Goal: Task Accomplishment & Management: Complete application form

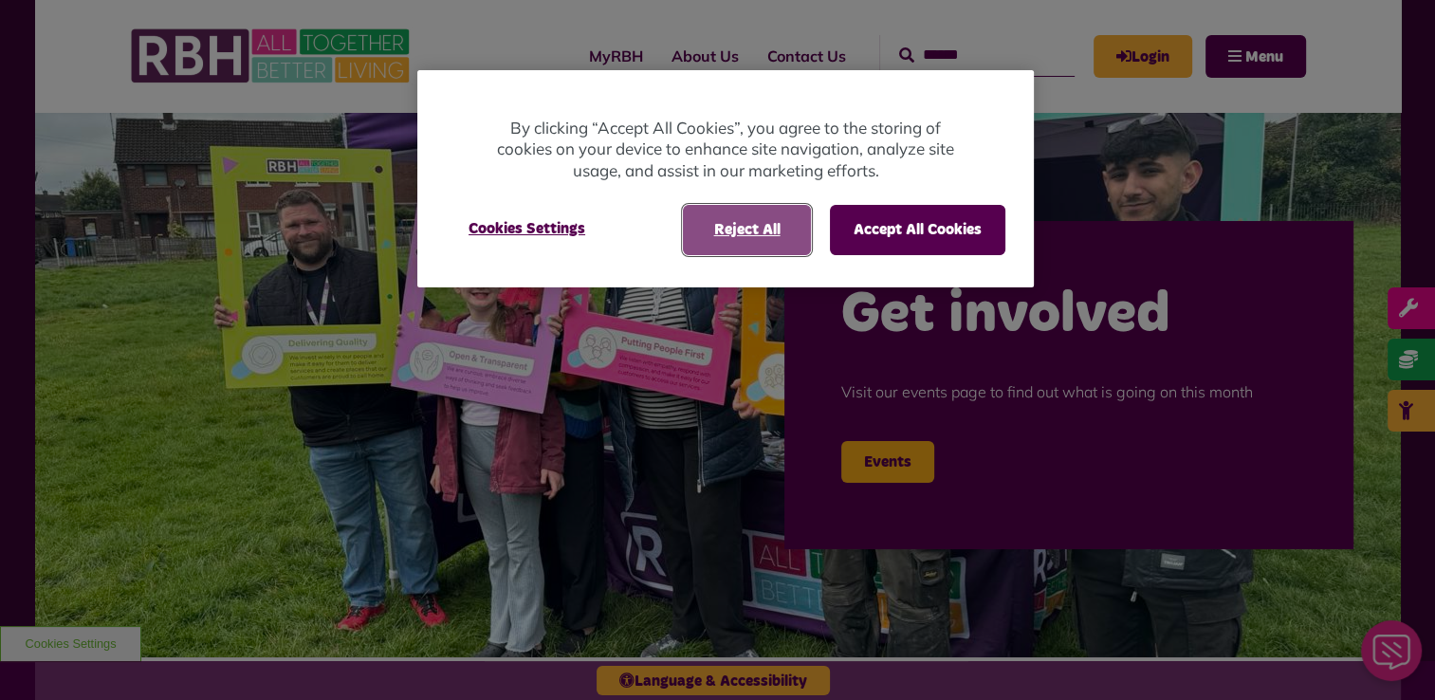
click at [758, 235] on button "Reject All" at bounding box center [747, 229] width 128 height 49
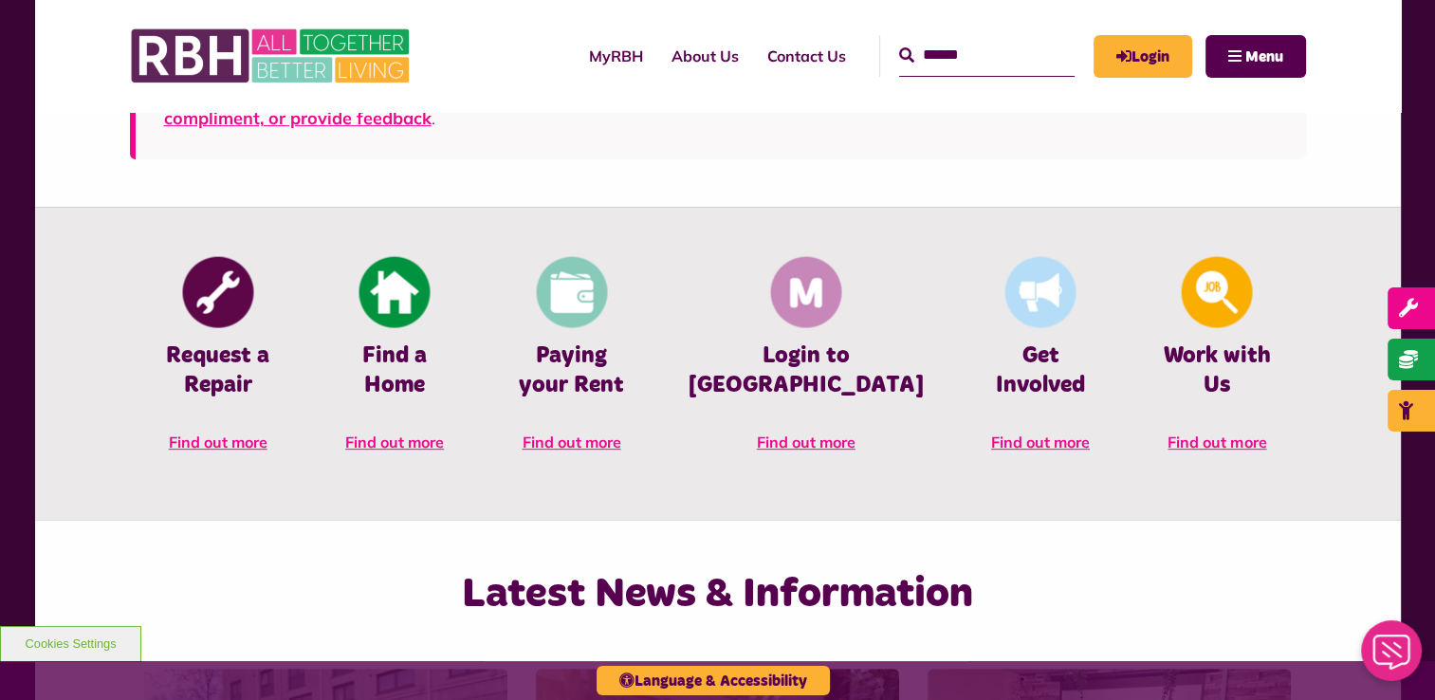
scroll to position [797, 0]
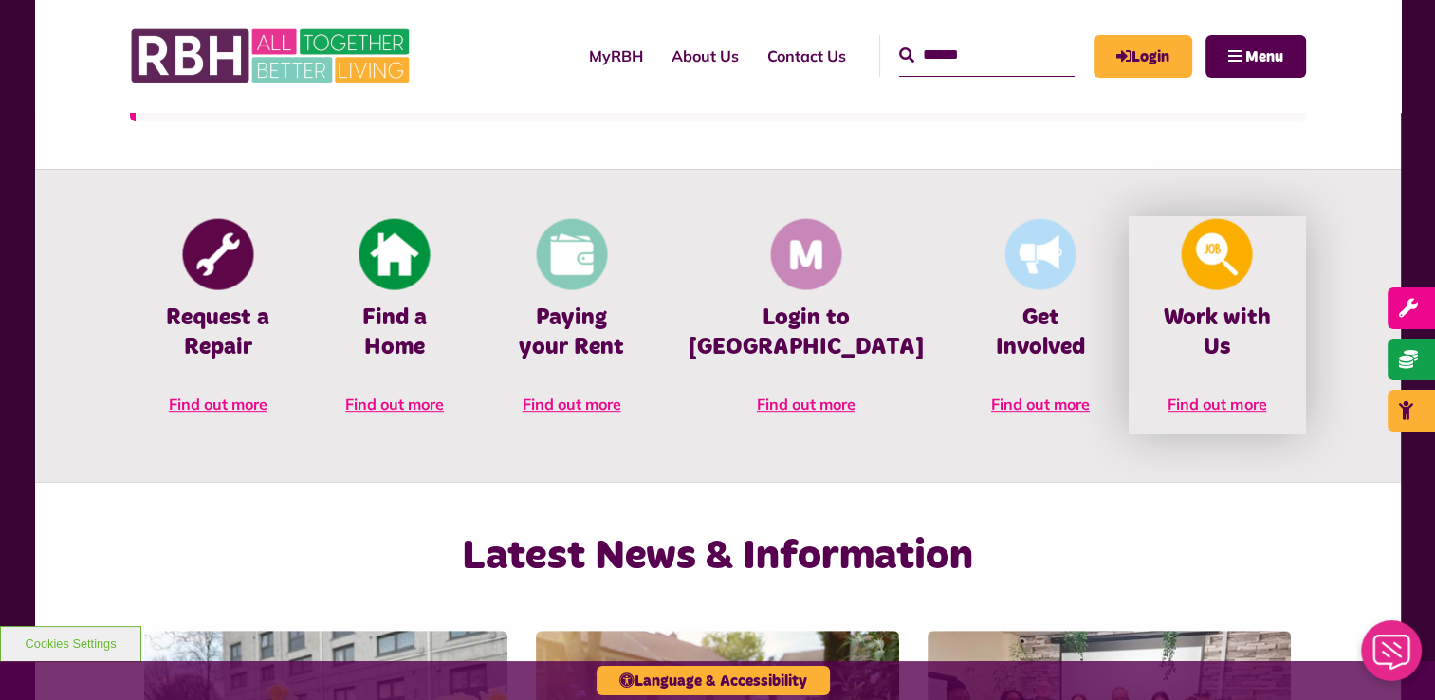
click at [1238, 395] on span "Find out more" at bounding box center [1217, 404] width 99 height 19
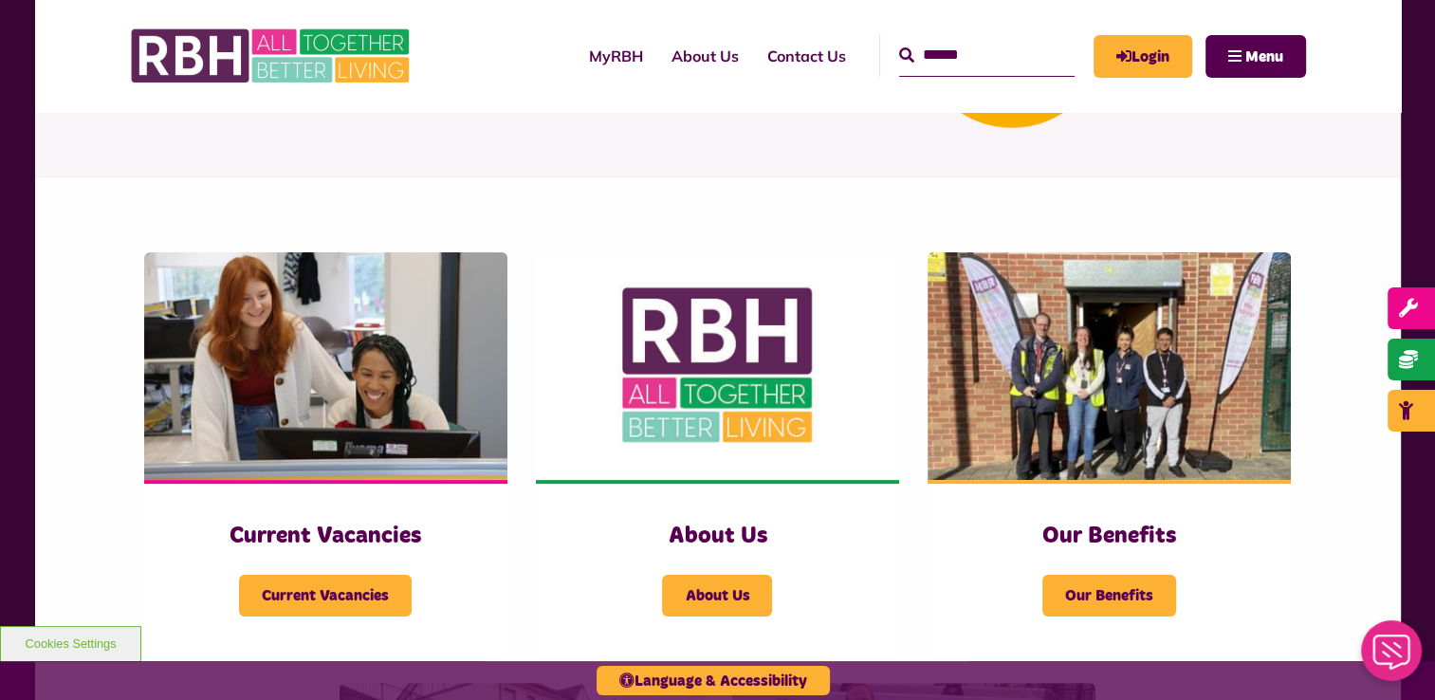
scroll to position [316, 0]
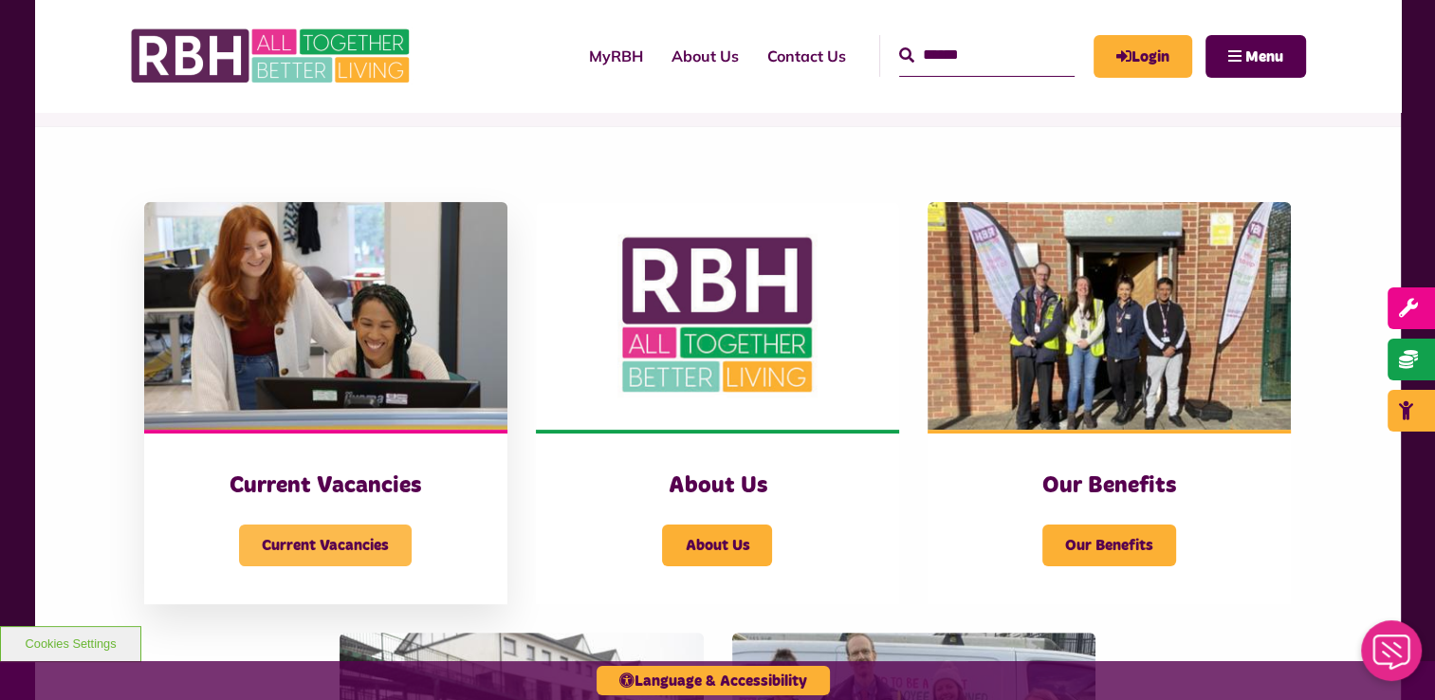
click at [333, 545] on span "Current Vacancies" at bounding box center [325, 546] width 173 height 42
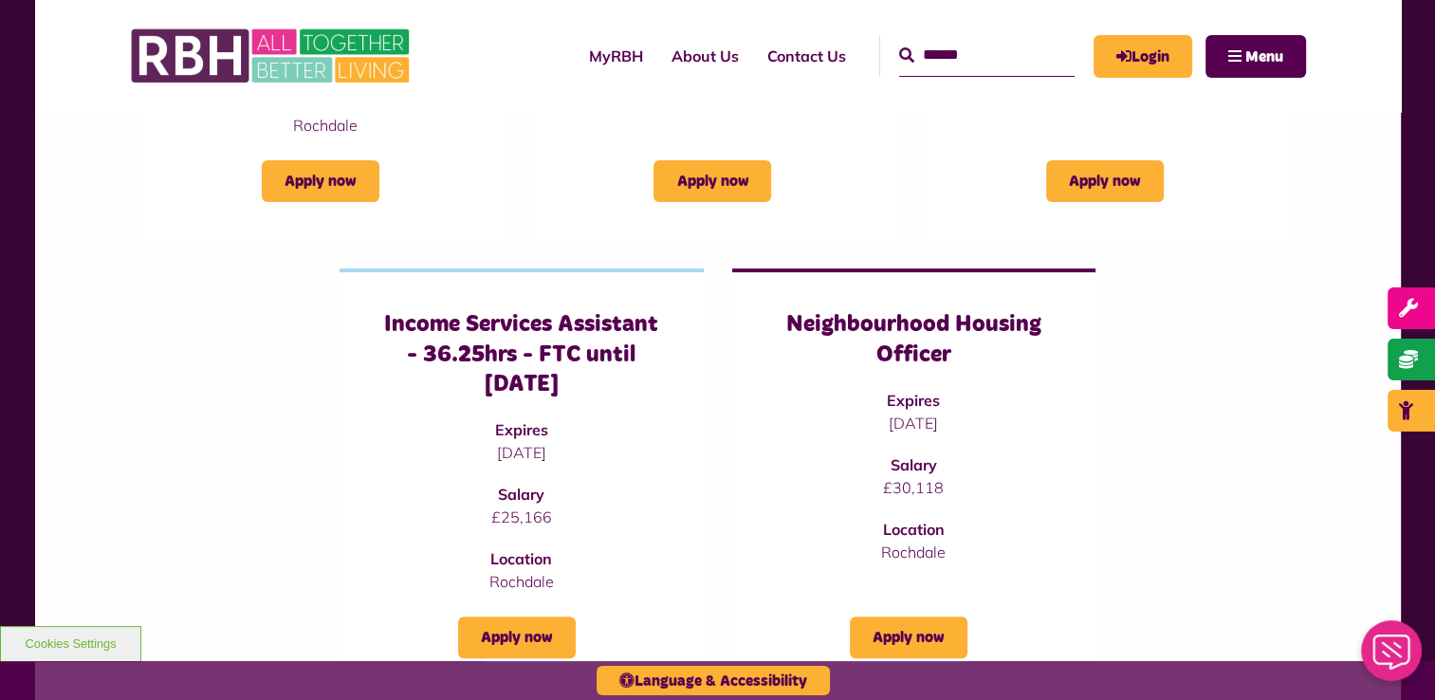
scroll to position [569, 0]
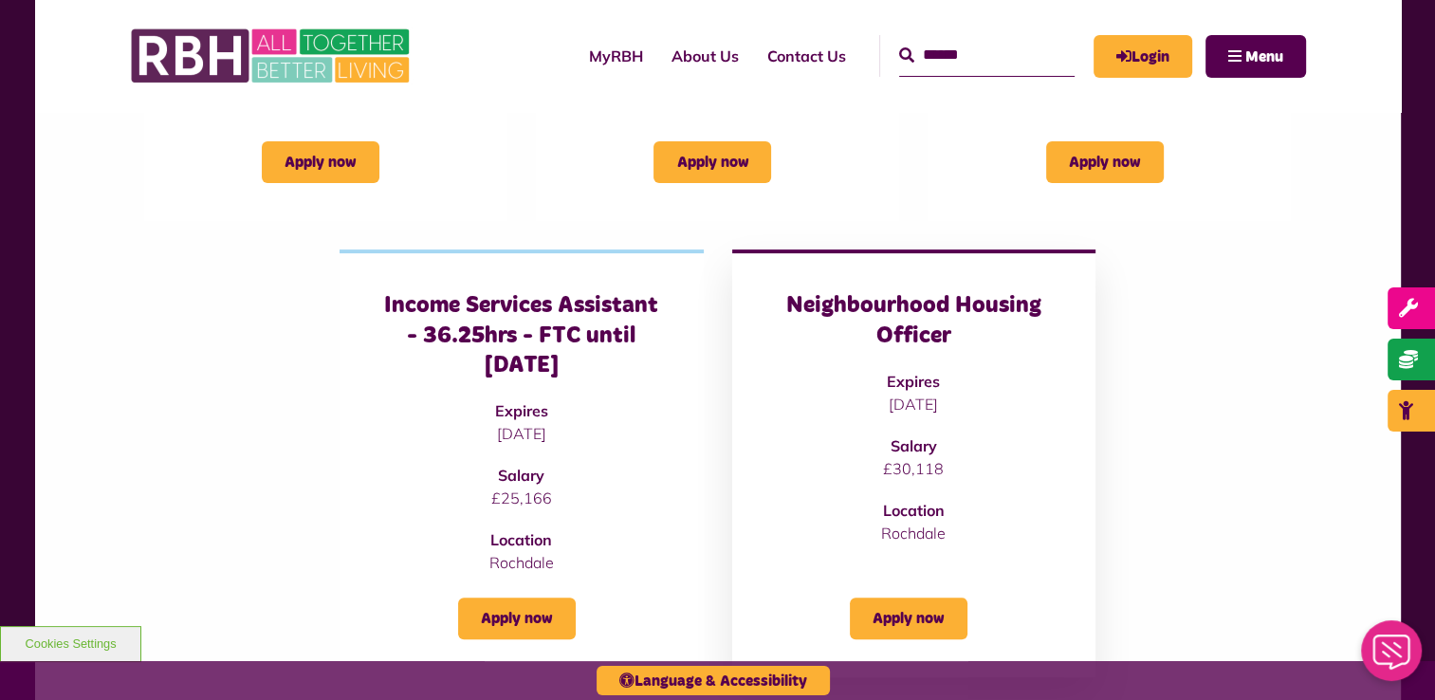
click at [913, 310] on h3 "Neighbourhood Housing Officer" at bounding box center [913, 320] width 287 height 59
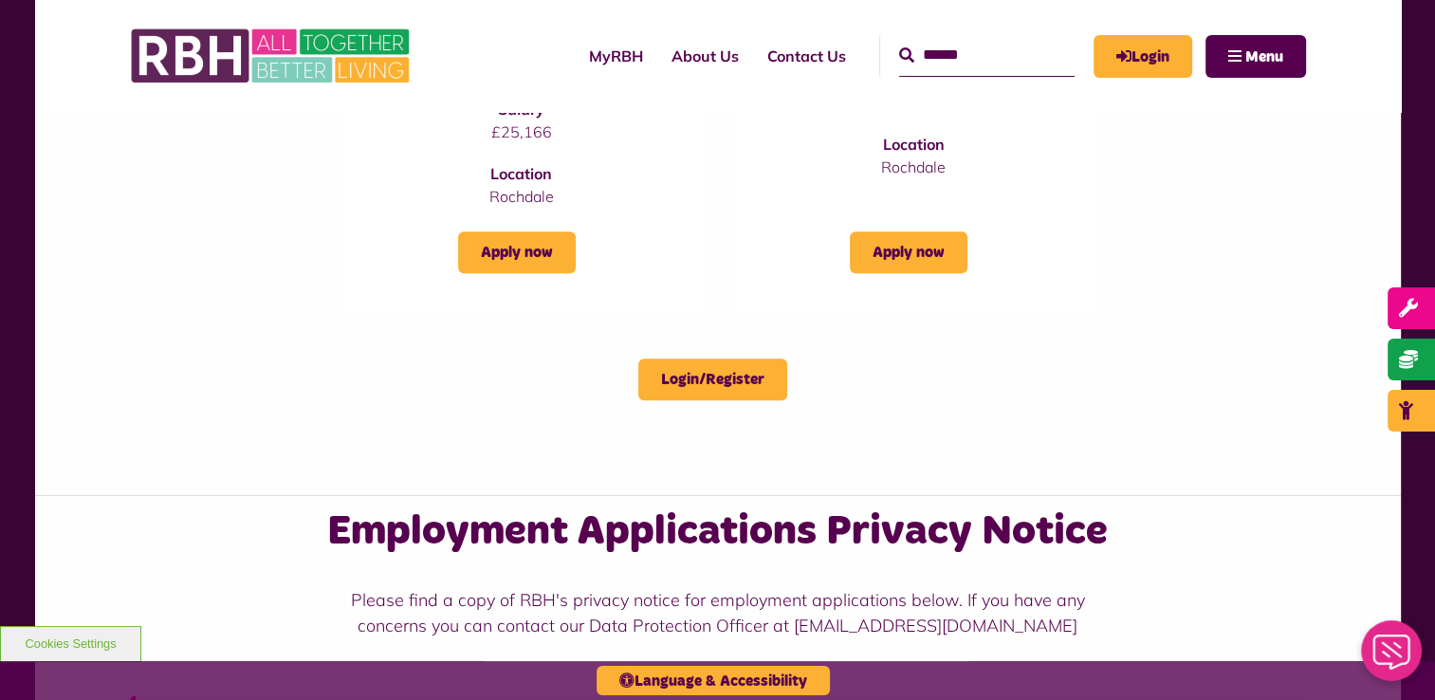
scroll to position [999, 0]
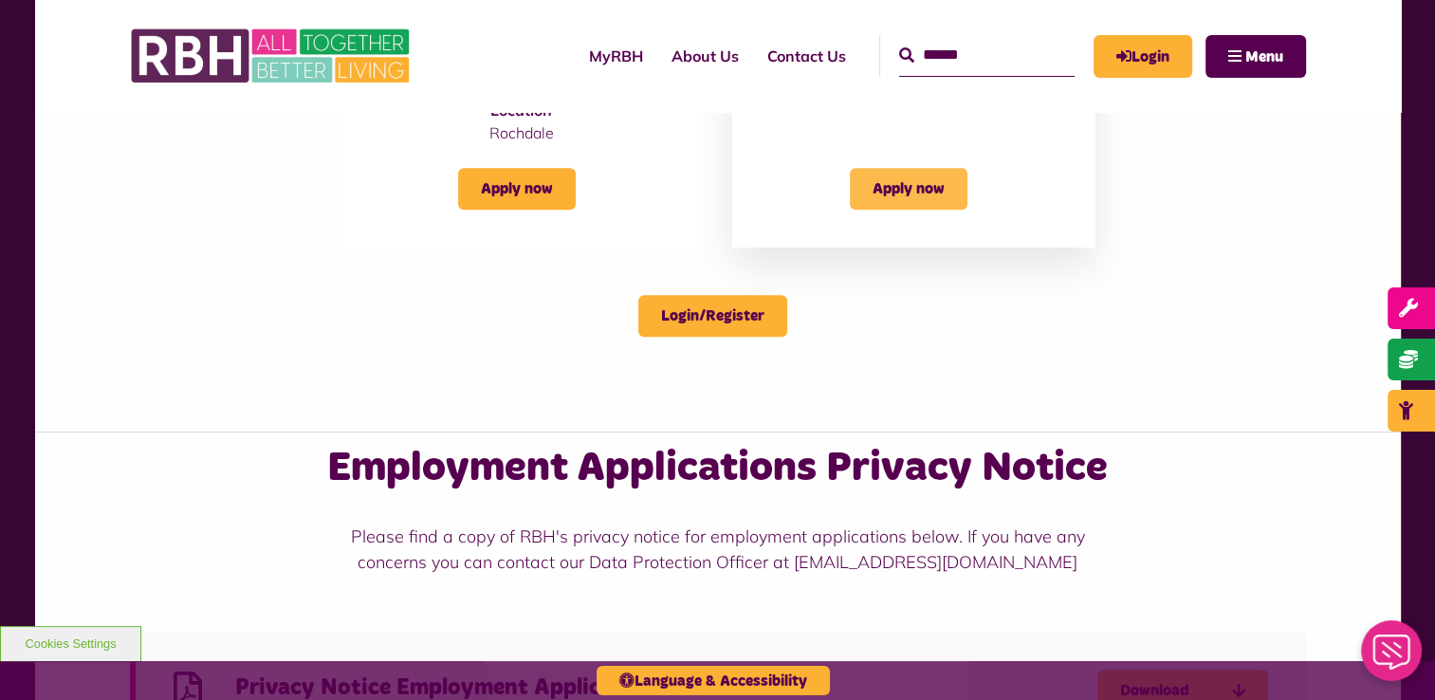
click at [906, 186] on link "Apply now" at bounding box center [909, 189] width 118 height 42
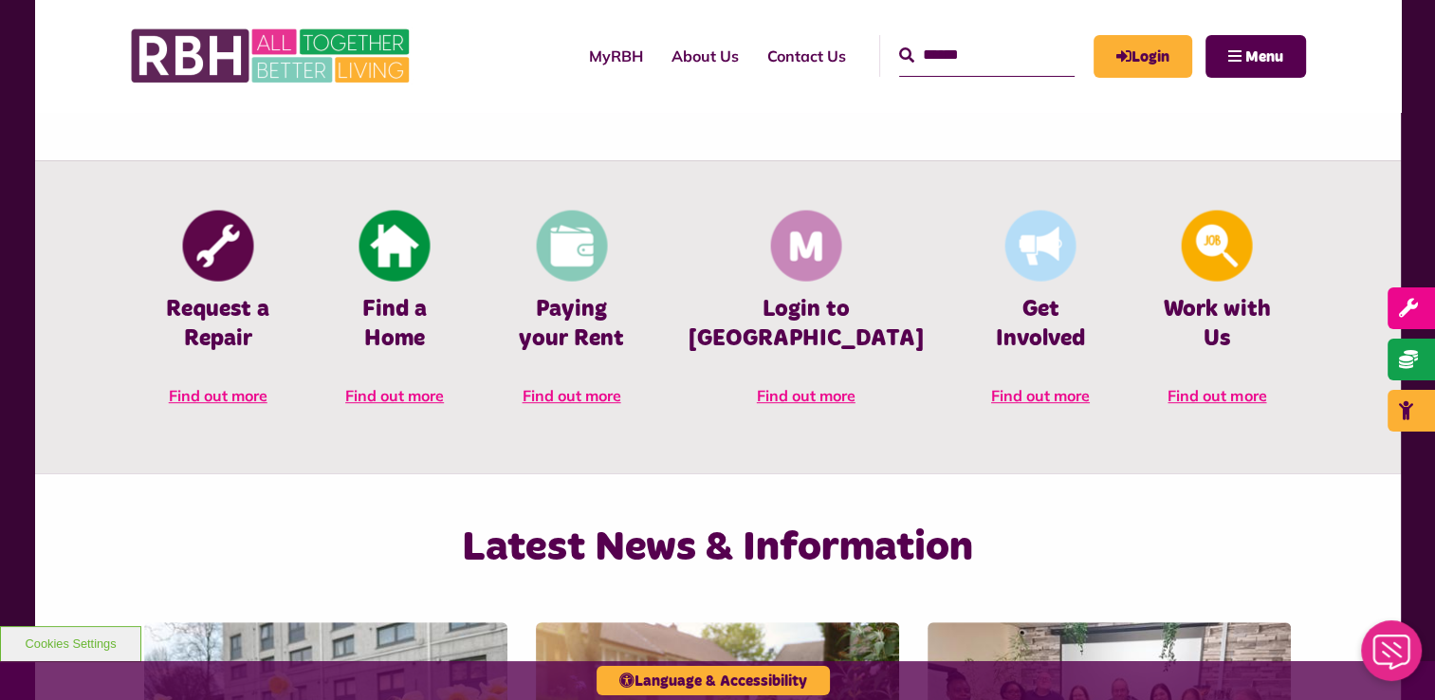
scroll to position [821, 0]
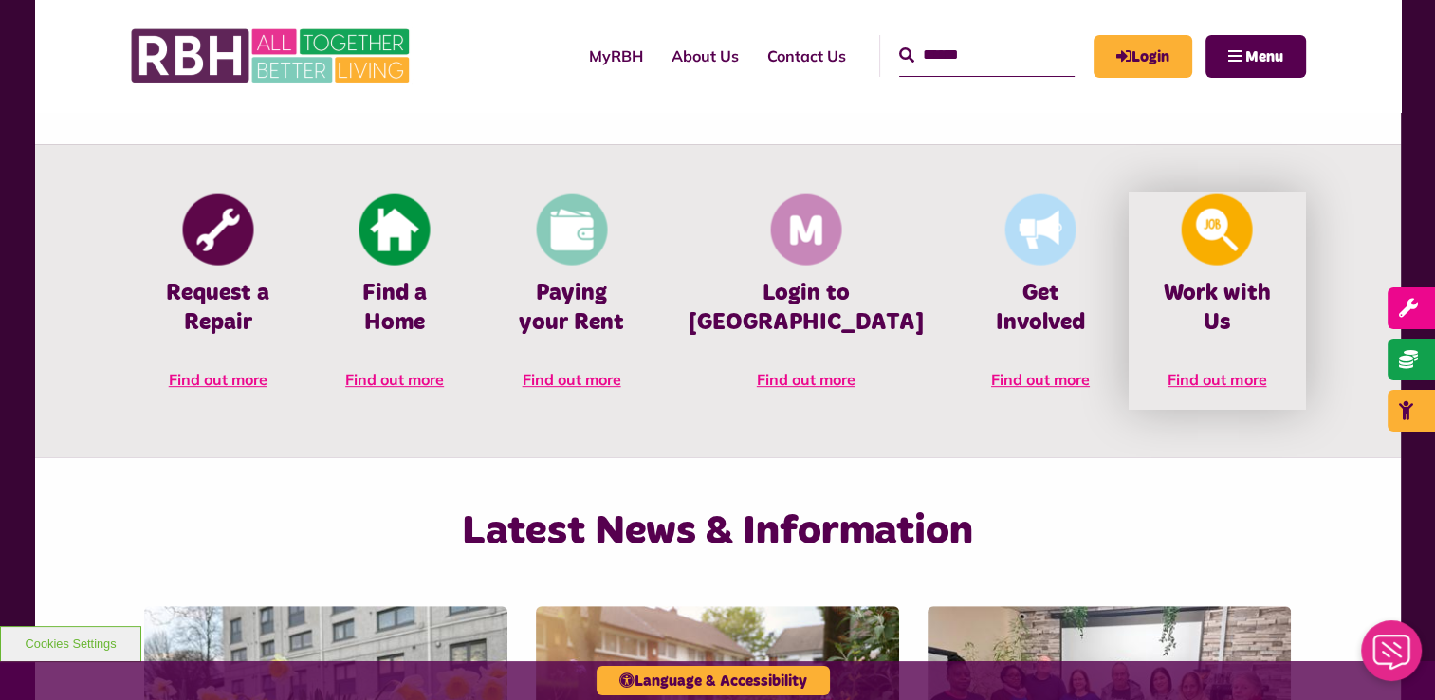
click at [1220, 370] on span "Find out more" at bounding box center [1217, 379] width 99 height 19
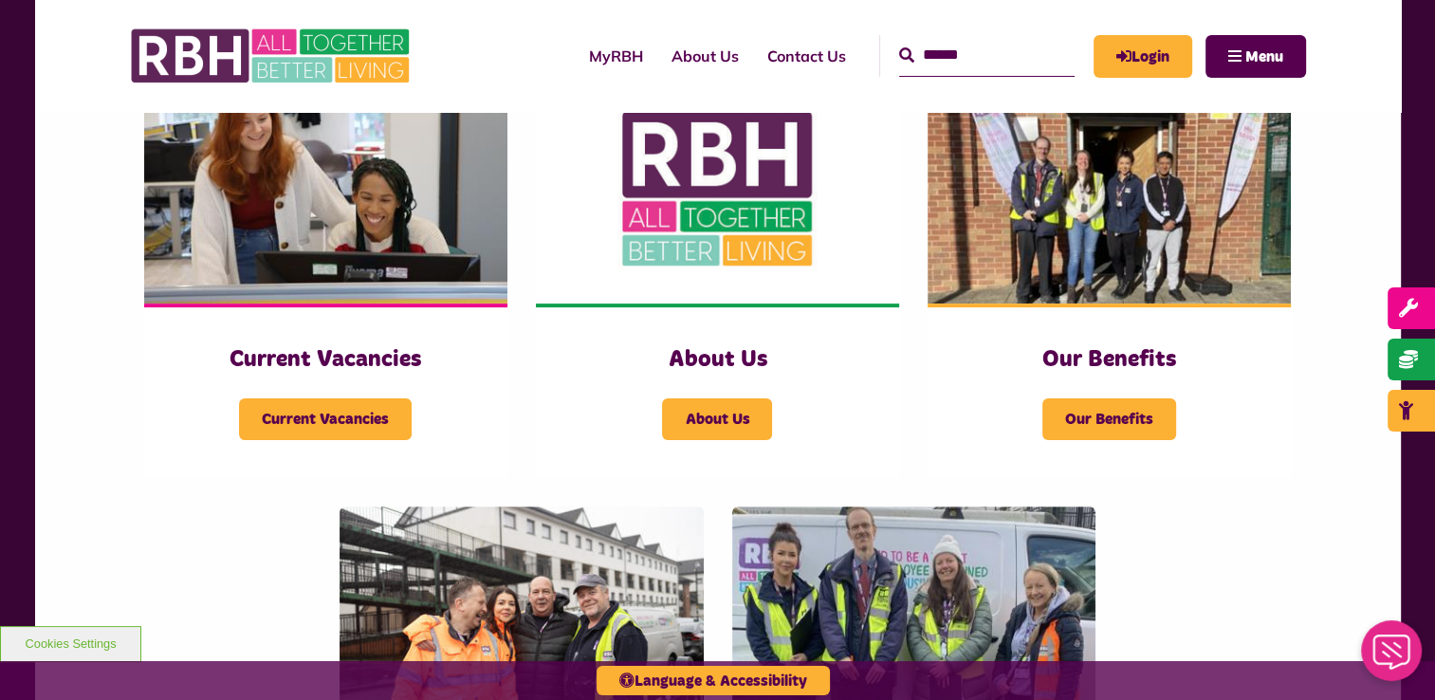
scroll to position [480, 0]
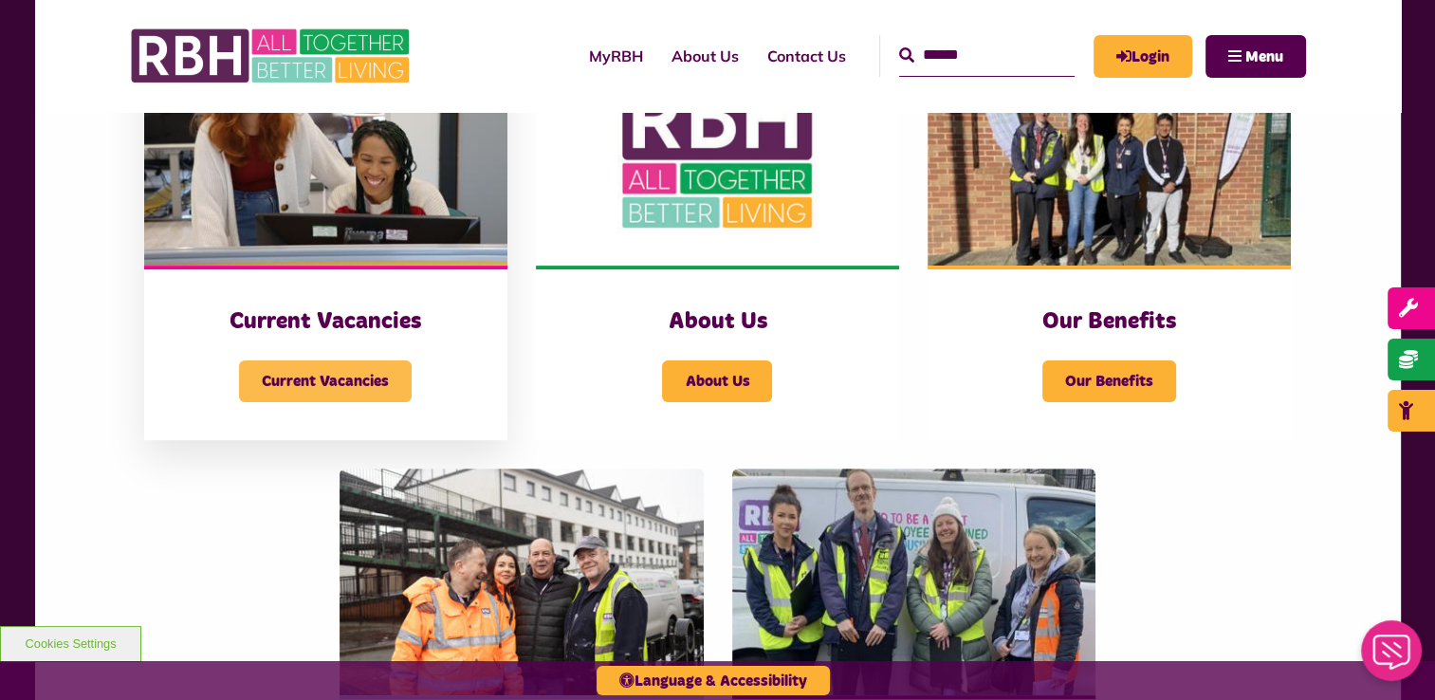
click at [308, 390] on span "Current Vacancies" at bounding box center [325, 381] width 173 height 42
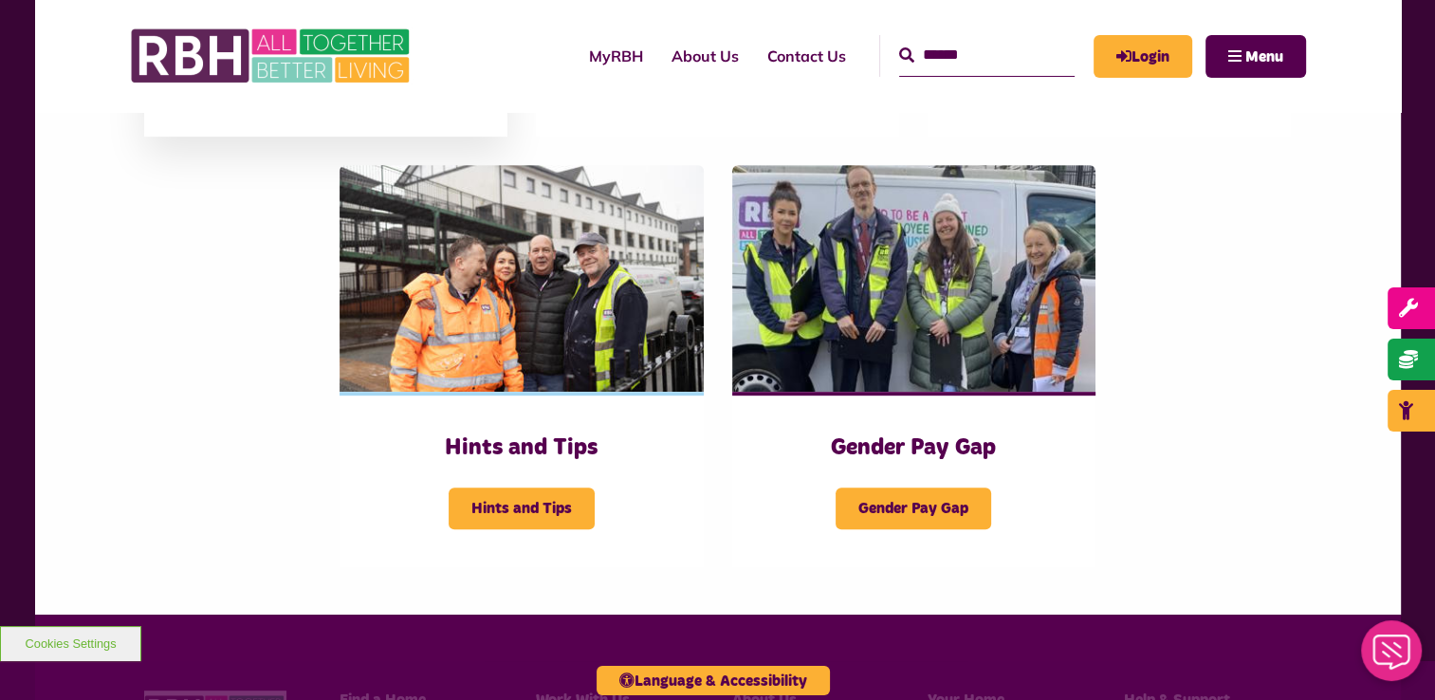
scroll to position [846, 0]
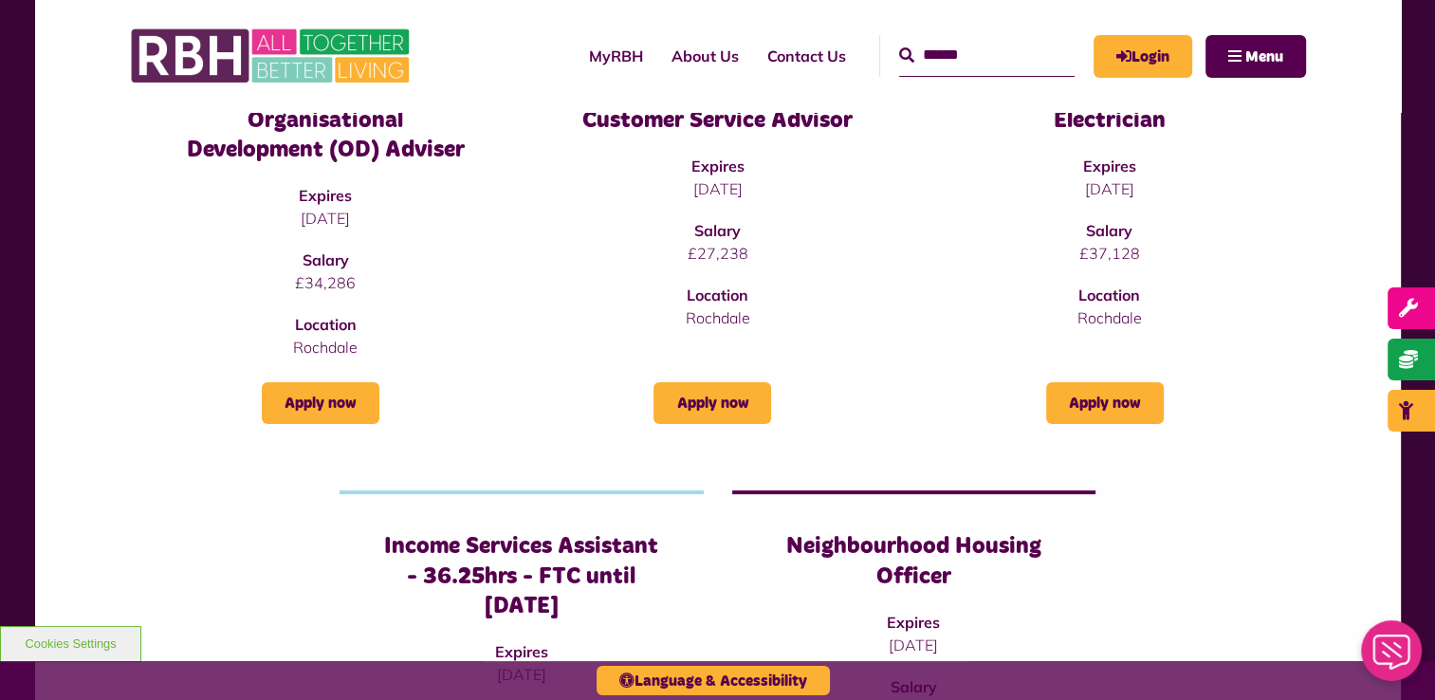
scroll to position [341, 0]
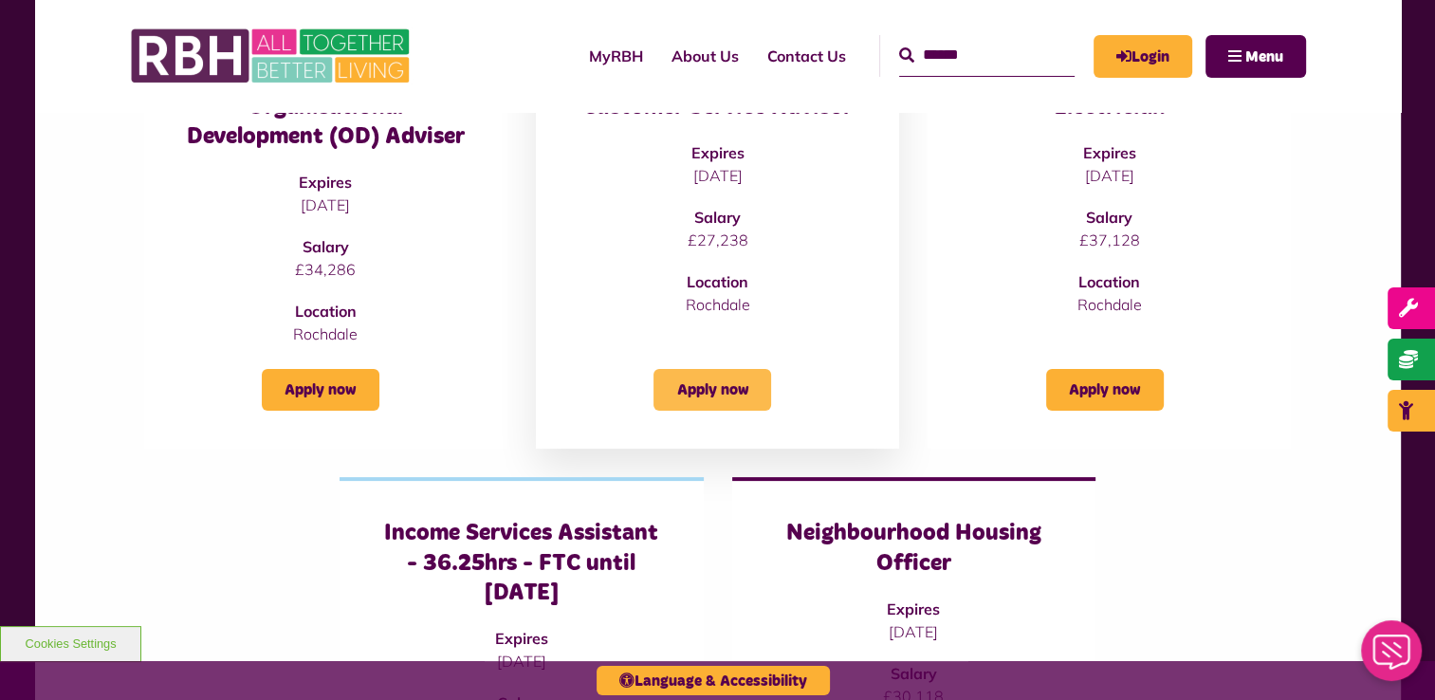
click at [706, 389] on link "Apply now" at bounding box center [713, 390] width 118 height 42
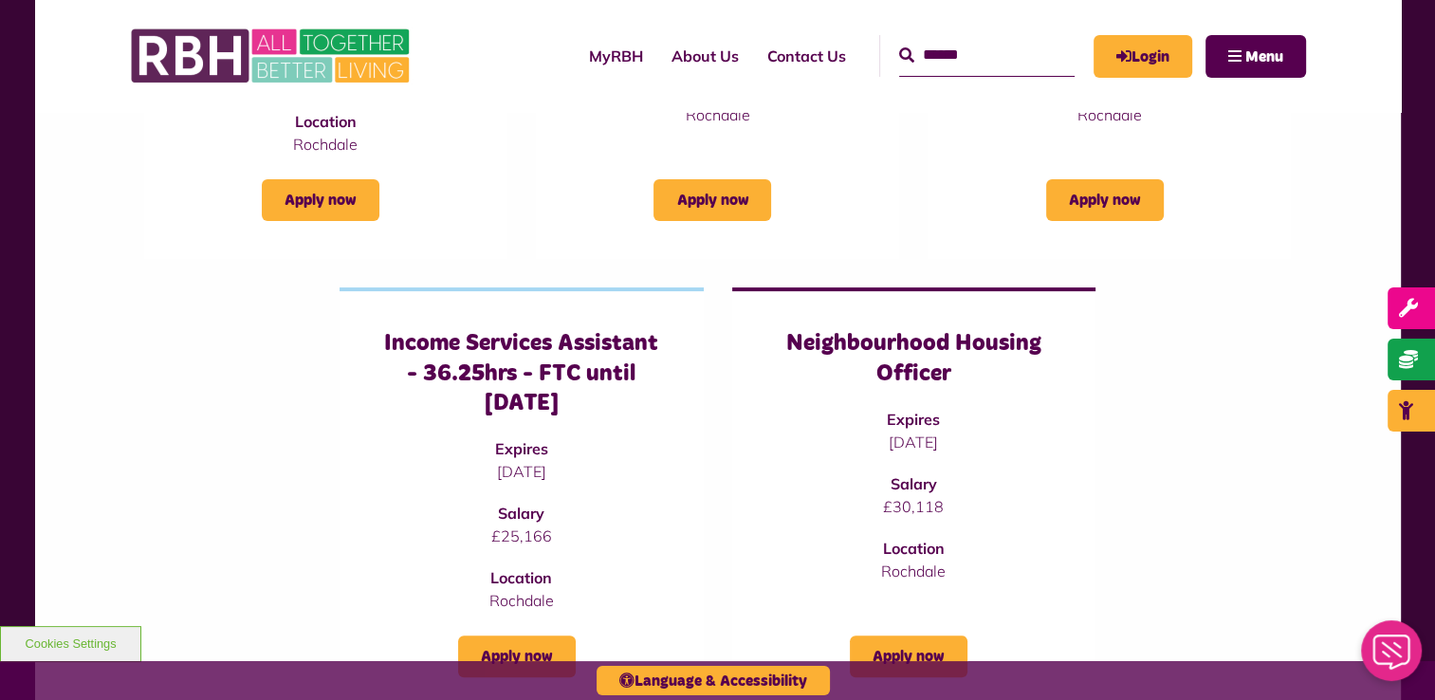
scroll to position [645, 0]
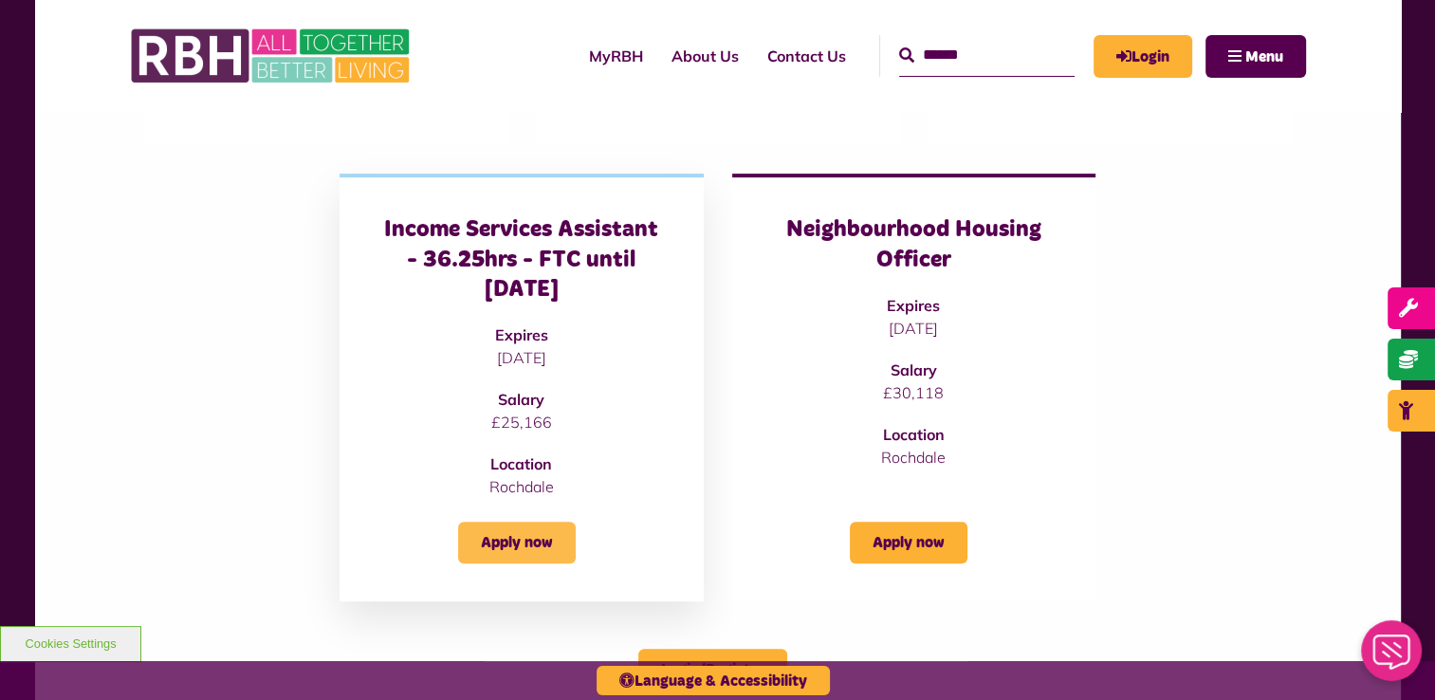
click at [521, 541] on link "Apply now" at bounding box center [517, 543] width 118 height 42
